Goal: Task Accomplishment & Management: Manage account settings

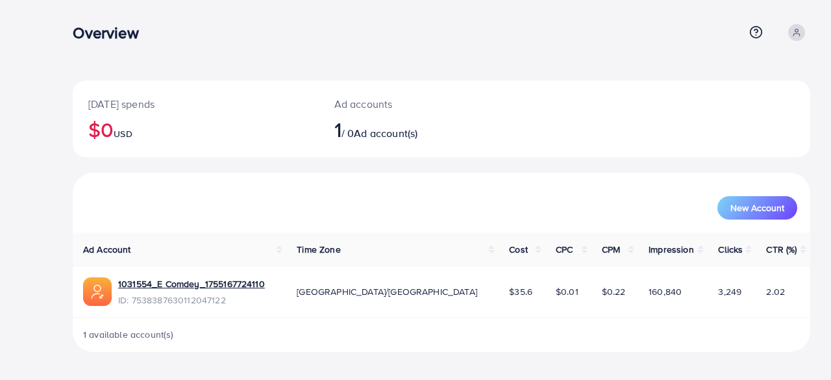
click at [796, 32] on icon at bounding box center [796, 32] width 9 height 9
click at [716, 106] on span "Log out" at bounding box center [731, 107] width 35 height 16
click at [125, 134] on span "USD" at bounding box center [123, 133] width 18 height 13
drag, startPoint x: 206, startPoint y: 290, endPoint x: 171, endPoint y: 286, distance: 36.0
click at [171, 286] on link "1031554_E Comdey_1755167724110" at bounding box center [191, 283] width 147 height 13
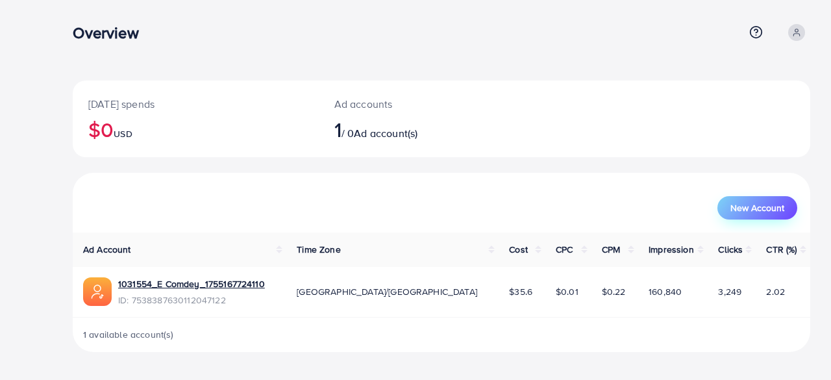
click at [745, 219] on button "New Account" at bounding box center [757, 207] width 80 height 23
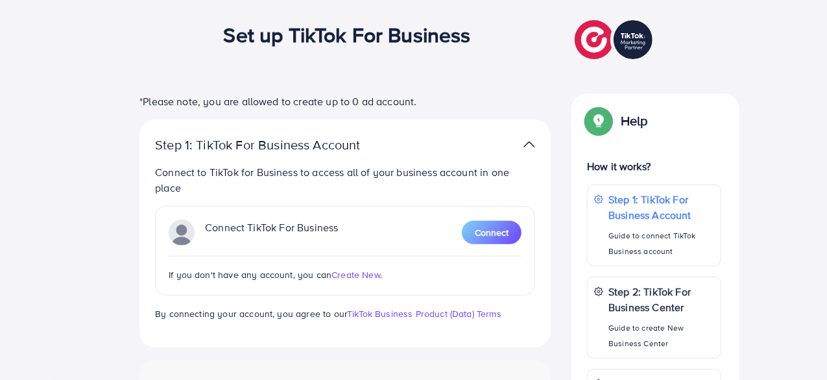
scroll to position [130, 0]
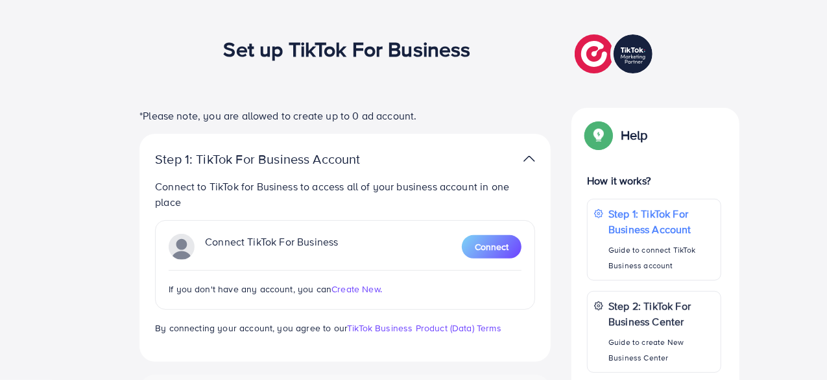
click at [486, 234] on div "Connect TikTok For Business Connect" at bounding box center [345, 247] width 353 height 26
click at [488, 246] on span "Connect" at bounding box center [492, 246] width 34 height 13
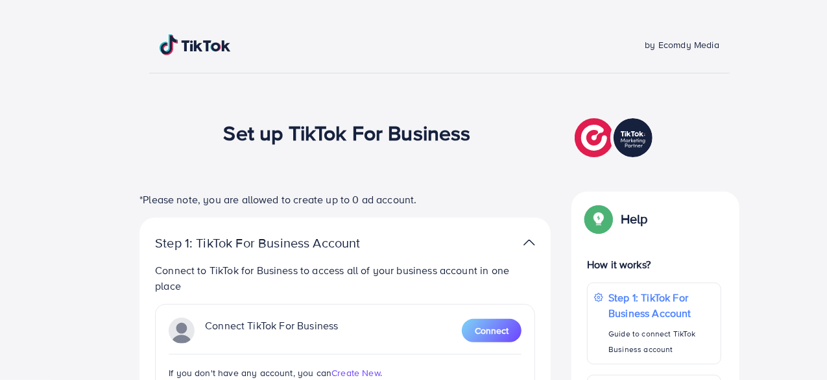
scroll to position [0, 0]
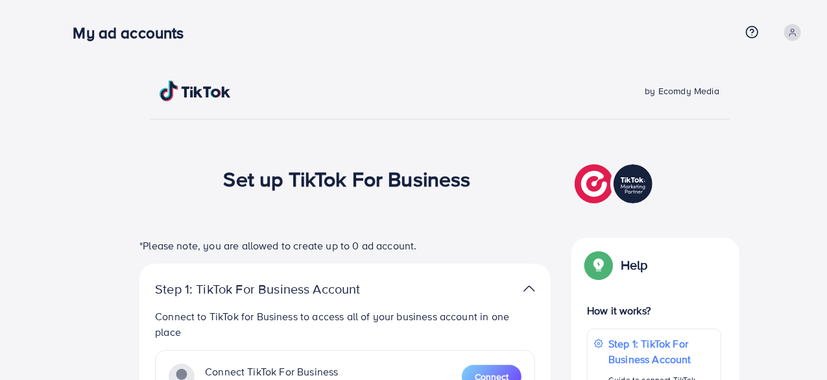
click at [603, 195] on img at bounding box center [615, 183] width 81 height 45
click at [627, 185] on img at bounding box center [615, 183] width 81 height 45
drag, startPoint x: 788, startPoint y: 36, endPoint x: 775, endPoint y: 58, distance: 24.7
click at [788, 36] on span at bounding box center [792, 32] width 17 height 17
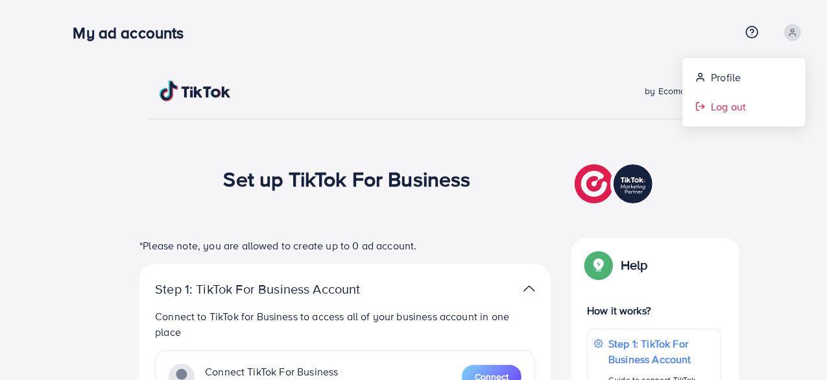
click at [705, 103] on icon at bounding box center [701, 106] width 10 height 10
